Goal: Task Accomplishment & Management: Manage account settings

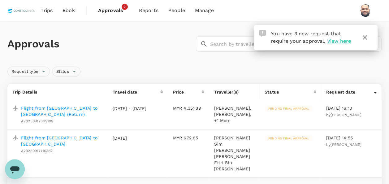
click at [76, 143] on p "Flight from [GEOGRAPHIC_DATA] to [GEOGRAPHIC_DATA]" at bounding box center [62, 141] width 82 height 12
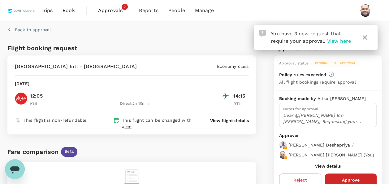
click at [367, 37] on icon "button" at bounding box center [364, 37] width 7 height 7
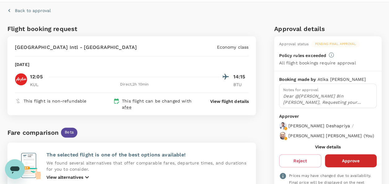
scroll to position [31, 0]
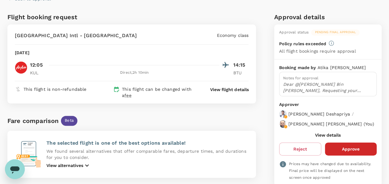
click at [337, 137] on button "View details" at bounding box center [328, 134] width 26 height 5
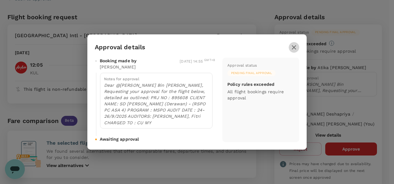
click at [293, 47] on icon "button" at bounding box center [293, 47] width 7 height 7
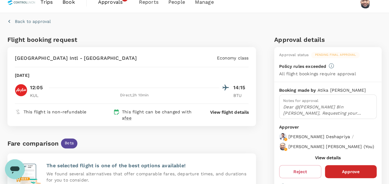
scroll to position [0, 0]
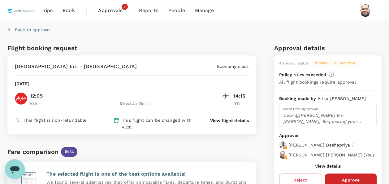
click at [109, 13] on span "Approvals" at bounding box center [113, 10] width 31 height 7
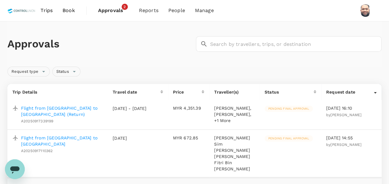
click at [88, 107] on p "Flight from [GEOGRAPHIC_DATA] to [GEOGRAPHIC_DATA] (Return)" at bounding box center [62, 111] width 82 height 12
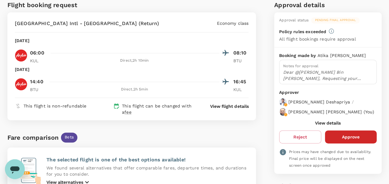
scroll to position [62, 0]
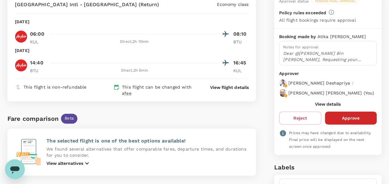
click at [326, 106] on button "View details" at bounding box center [328, 103] width 26 height 5
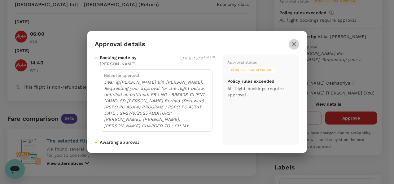
click at [294, 46] on icon "button" at bounding box center [293, 44] width 4 height 4
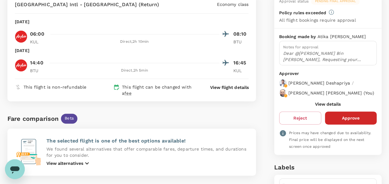
click at [328, 106] on button "View details" at bounding box center [328, 103] width 26 height 5
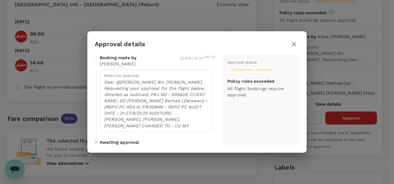
click at [295, 46] on icon "button" at bounding box center [293, 44] width 4 height 4
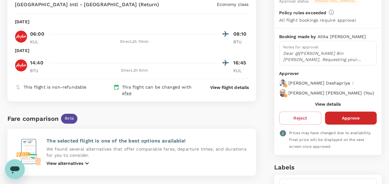
click at [323, 106] on button "View details" at bounding box center [328, 103] width 26 height 5
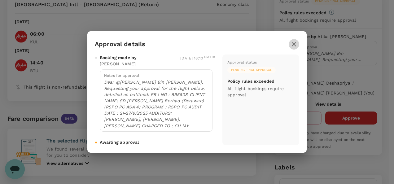
click at [292, 46] on icon "button" at bounding box center [293, 44] width 4 height 4
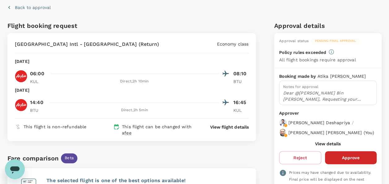
scroll to position [0, 0]
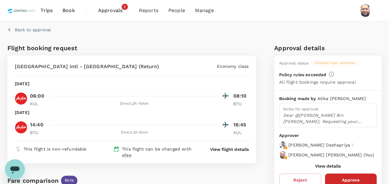
click at [112, 11] on span "Approvals" at bounding box center [113, 10] width 31 height 7
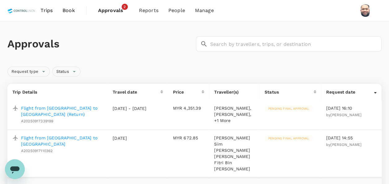
click at [77, 143] on p "Flight from [GEOGRAPHIC_DATA] to [GEOGRAPHIC_DATA]" at bounding box center [62, 141] width 82 height 12
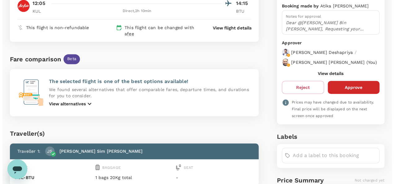
scroll to position [93, 0]
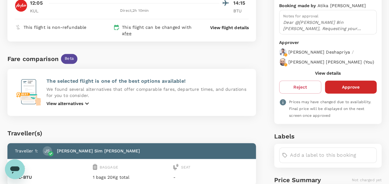
click at [335, 75] on button "View details" at bounding box center [328, 73] width 26 height 5
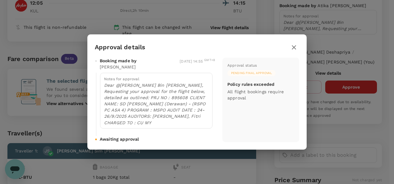
click at [294, 48] on icon "button" at bounding box center [293, 47] width 4 height 4
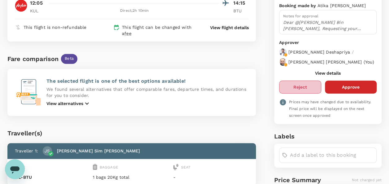
click at [304, 93] on button "Reject" at bounding box center [300, 86] width 42 height 13
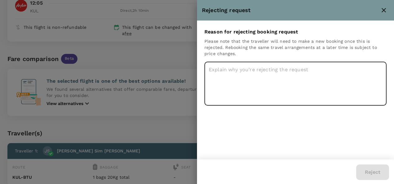
click at [224, 72] on textarea at bounding box center [295, 84] width 182 height 44
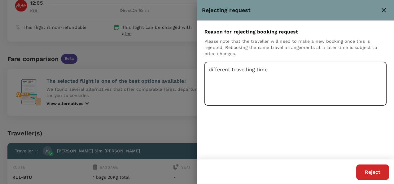
type textarea "different travelling time"
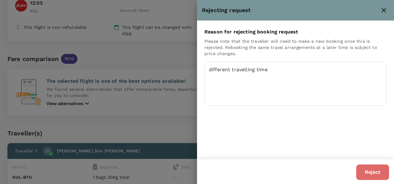
click at [374, 176] on button "Reject" at bounding box center [372, 171] width 33 height 15
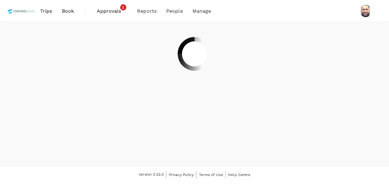
scroll to position [0, 0]
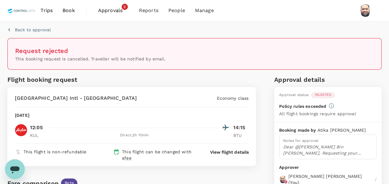
click at [106, 12] on span "Approvals" at bounding box center [113, 10] width 31 height 7
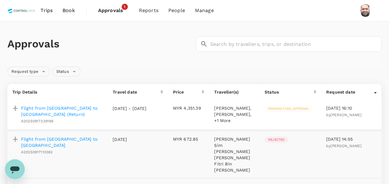
click at [80, 109] on p "Flight from [GEOGRAPHIC_DATA] to [GEOGRAPHIC_DATA] (Return)" at bounding box center [62, 111] width 82 height 12
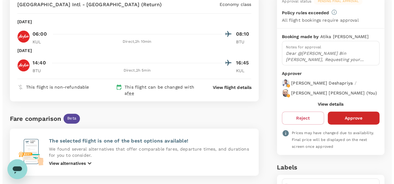
scroll to position [93, 0]
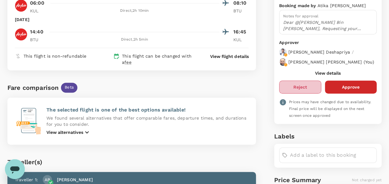
click at [299, 93] on button "Reject" at bounding box center [300, 86] width 42 height 13
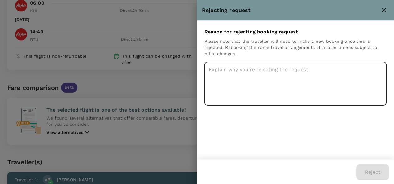
click at [223, 72] on textarea at bounding box center [295, 84] width 182 height 44
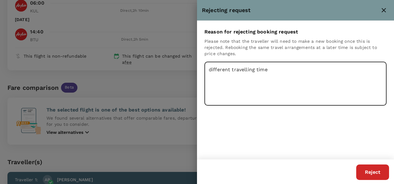
type textarea "different travelling time"
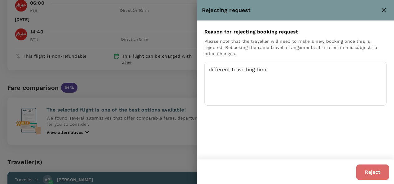
click at [371, 171] on button "Reject" at bounding box center [372, 171] width 33 height 15
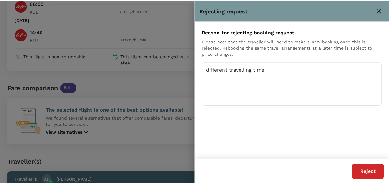
scroll to position [0, 0]
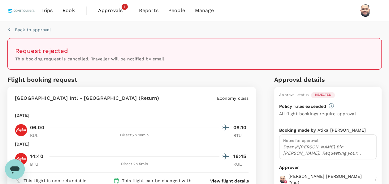
click at [109, 7] on span "Approvals" at bounding box center [113, 10] width 31 height 7
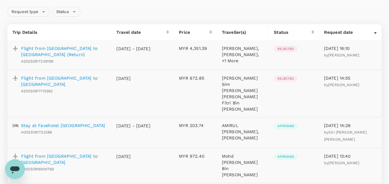
scroll to position [62, 0]
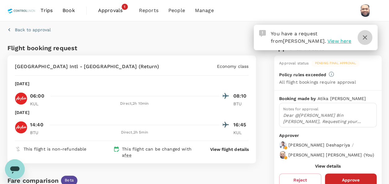
click at [367, 37] on icon "button" at bounding box center [364, 37] width 7 height 7
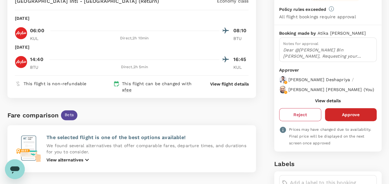
scroll to position [93, 0]
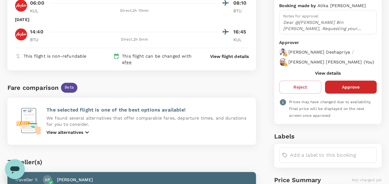
click at [323, 75] on button "View details" at bounding box center [328, 73] width 26 height 5
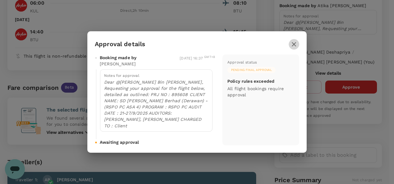
click at [293, 46] on icon "button" at bounding box center [293, 44] width 4 height 4
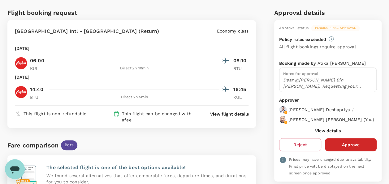
scroll to position [62, 0]
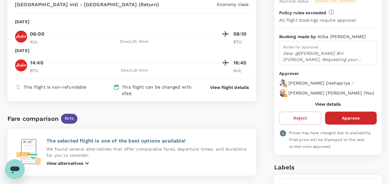
click at [326, 106] on button "View details" at bounding box center [328, 103] width 26 height 5
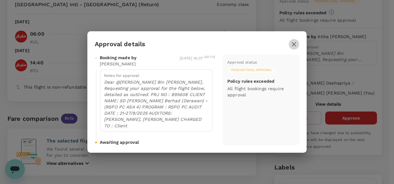
click at [294, 48] on icon "button" at bounding box center [293, 44] width 7 height 7
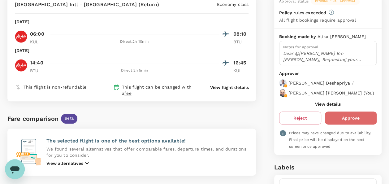
click at [345, 124] on button "Approve" at bounding box center [351, 117] width 52 height 13
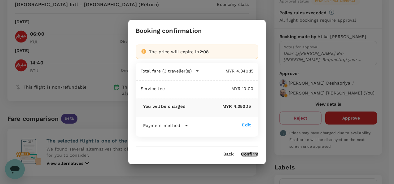
click at [247, 153] on button "Confirm" at bounding box center [249, 154] width 17 height 5
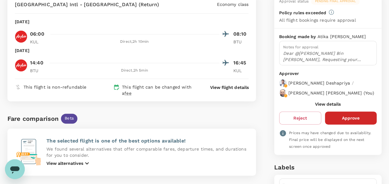
scroll to position [0, 0]
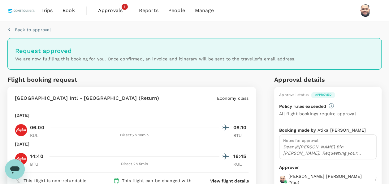
click at [105, 10] on span "Approvals" at bounding box center [113, 10] width 31 height 7
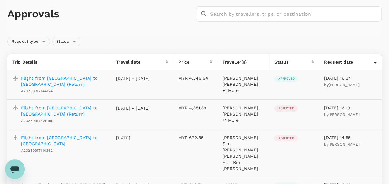
scroll to position [31, 0]
